Goal: Communication & Community: Answer question/provide support

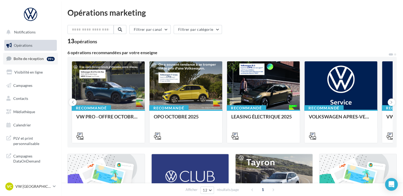
click at [34, 56] on link "Boîte de réception 99+" at bounding box center [30, 58] width 55 height 11
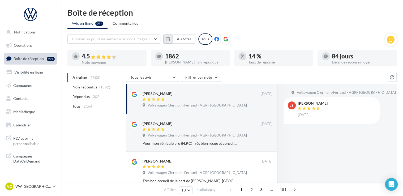
click at [171, 39] on button "button" at bounding box center [167, 39] width 9 height 9
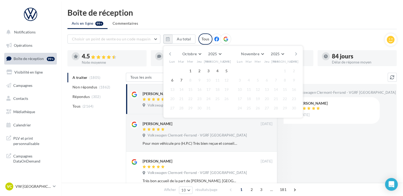
click at [171, 55] on button "button" at bounding box center [170, 53] width 5 height 7
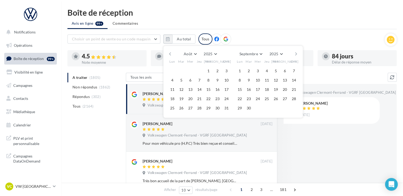
click at [171, 55] on button "button" at bounding box center [170, 53] width 5 height 7
click at [180, 70] on button "1" at bounding box center [181, 71] width 8 height 8
click at [295, 54] on button "button" at bounding box center [296, 53] width 5 height 7
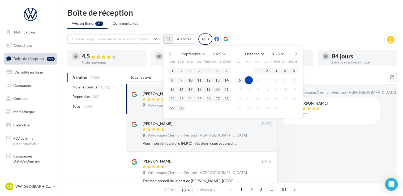
click at [250, 80] on button "7" at bounding box center [249, 80] width 8 height 8
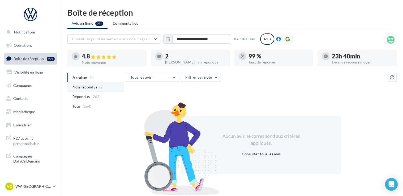
click at [92, 89] on span "Non répondus" at bounding box center [85, 86] width 25 height 5
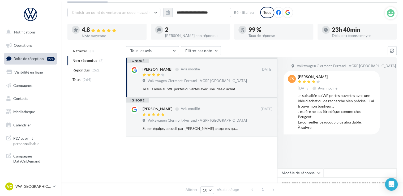
scroll to position [53, 0]
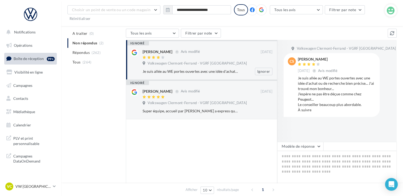
drag, startPoint x: 175, startPoint y: 53, endPoint x: 141, endPoint y: 52, distance: 33.5
click at [141, 52] on div "[PERSON_NAME] Avis modifié [DATE] Volkswagen [GEOGRAPHIC_DATA] - VGRF Auvergne …" at bounding box center [201, 60] width 142 height 29
copy div "[PERSON_NAME]"
click at [324, 166] on textarea at bounding box center [337, 167] width 120 height 33
paste textarea "**********"
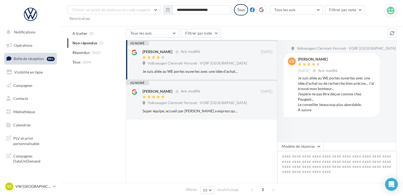
type textarea "**********"
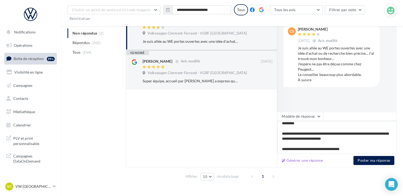
scroll to position [92, 0]
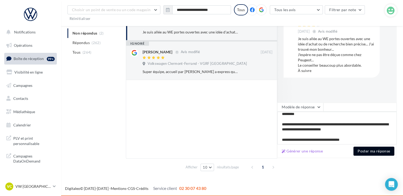
type textarea "**********"
click at [368, 153] on button "Poster ma réponse" at bounding box center [374, 151] width 41 height 9
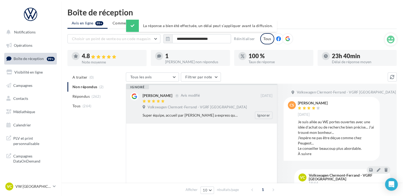
scroll to position [0, 0]
click at [200, 98] on div "[PERSON_NAME] Avis modifié" at bounding box center [202, 96] width 118 height 6
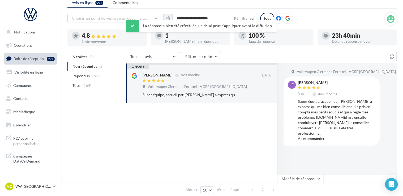
scroll to position [27, 0]
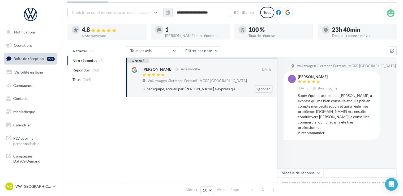
drag, startPoint x: 173, startPoint y: 69, endPoint x: 142, endPoint y: 71, distance: 31.4
click at [142, 71] on div "[PERSON_NAME] Avis modifié [DATE] Volkswagen [GEOGRAPHIC_DATA] - VGRF Auvergne …" at bounding box center [201, 78] width 142 height 29
copy div "[PERSON_NAME]"
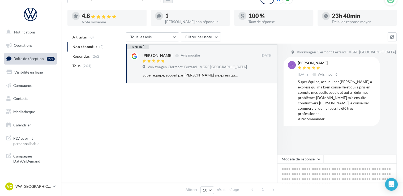
scroll to position [53, 0]
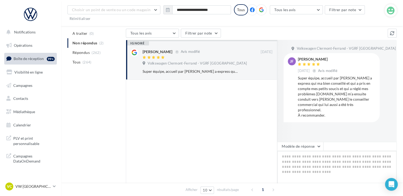
click at [315, 156] on textarea at bounding box center [337, 167] width 120 height 33
paste textarea "**********"
type textarea "**********"
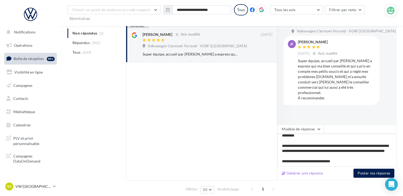
scroll to position [80, 0]
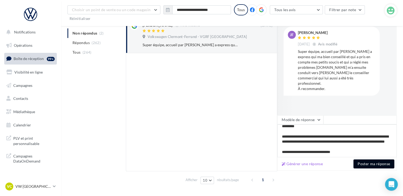
type textarea "**********"
click at [369, 161] on button "Poster ma réponse" at bounding box center [374, 163] width 41 height 9
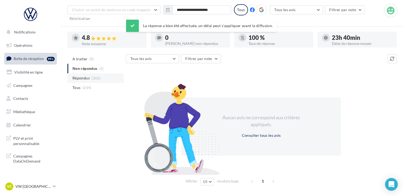
scroll to position [15, 0]
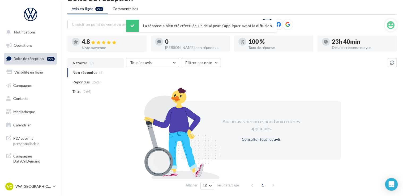
click at [86, 61] on span "A traiter" at bounding box center [80, 62] width 15 height 5
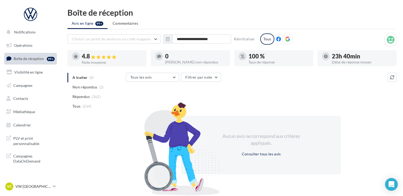
scroll to position [20, 0]
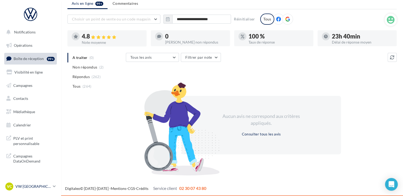
click at [39, 189] on p "VW [GEOGRAPHIC_DATA]" at bounding box center [32, 186] width 35 height 5
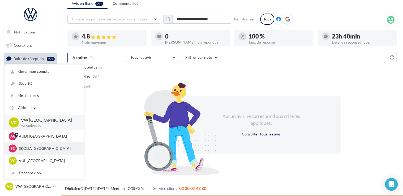
click at [39, 147] on p "SKODA [GEOGRAPHIC_DATA]" at bounding box center [48, 148] width 58 height 5
